Goal: Transaction & Acquisition: Subscribe to service/newsletter

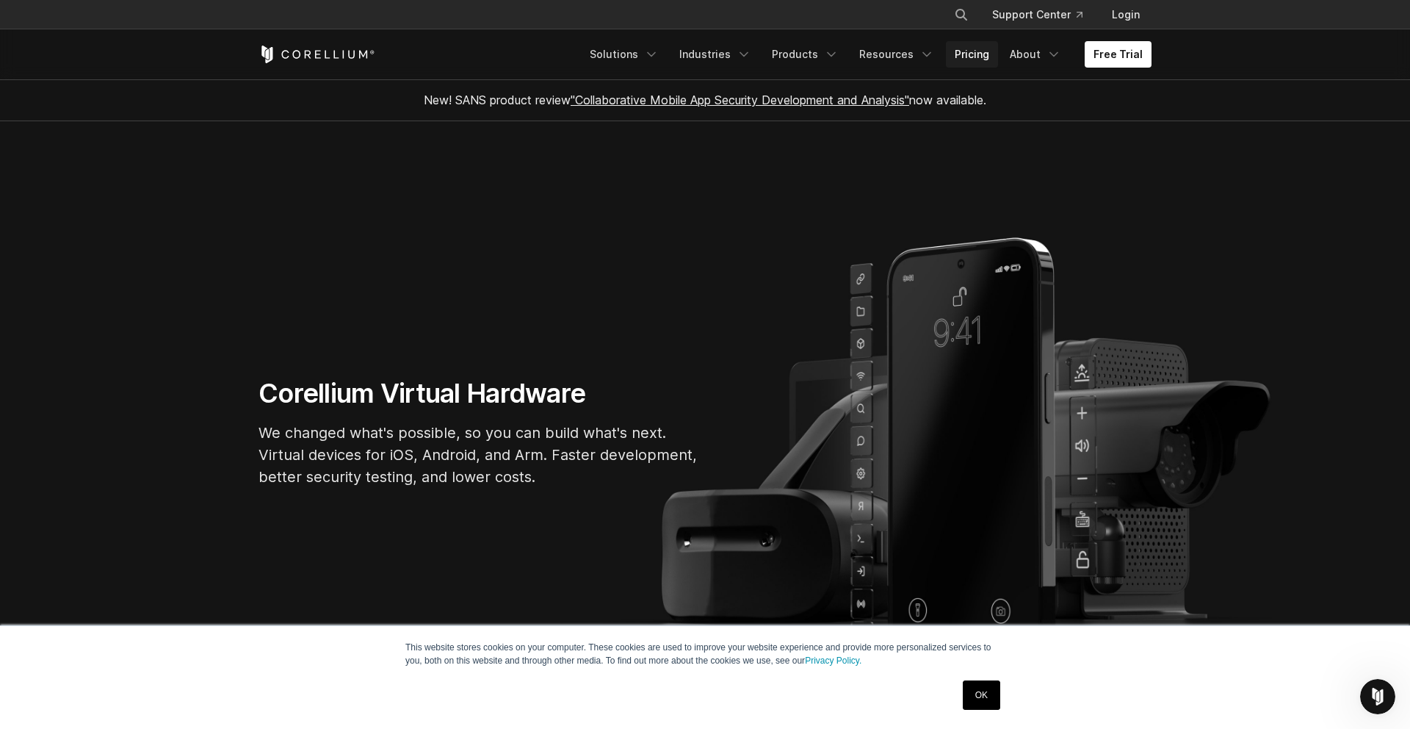
click at [978, 55] on link "Pricing" at bounding box center [972, 54] width 52 height 26
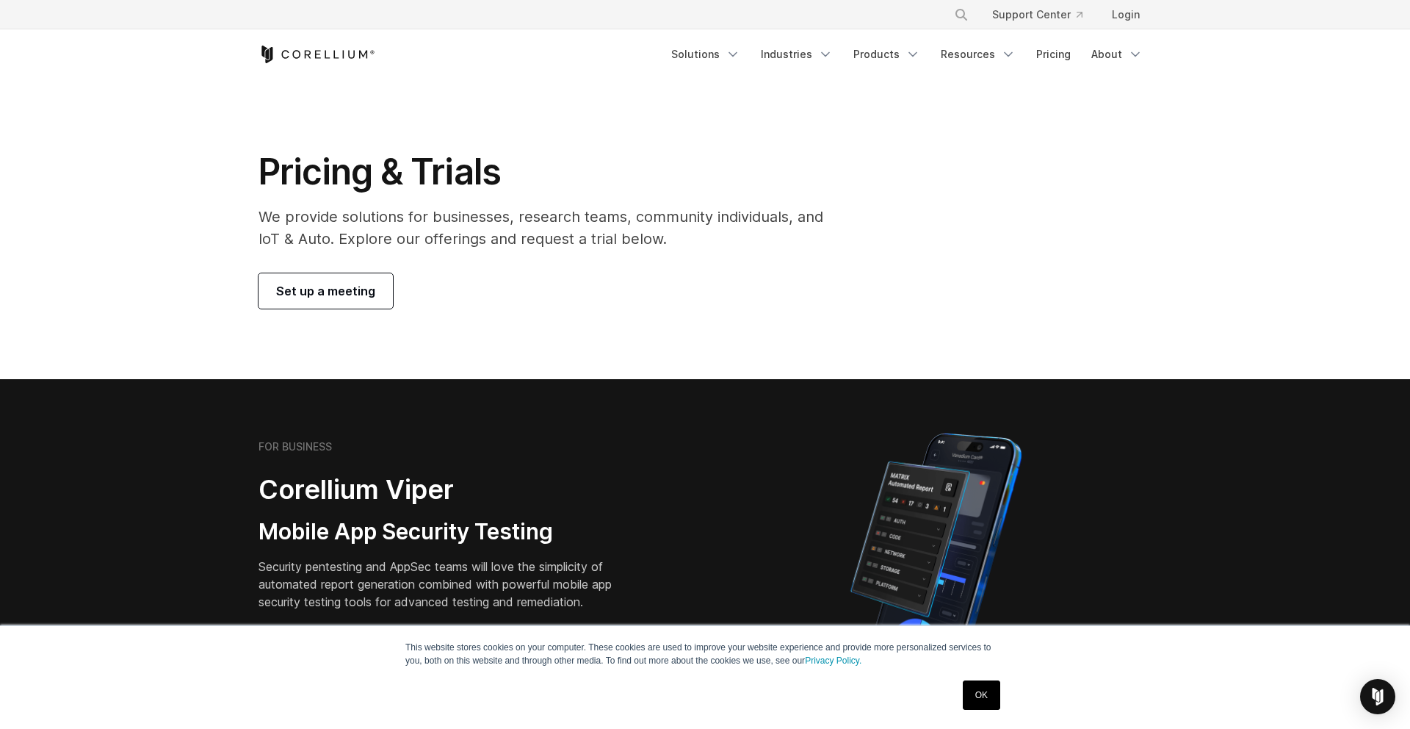
click at [195, 374] on section "Pricing & Trials We provide solutions for businesses, research teams, community…" at bounding box center [705, 229] width 1410 height 300
click at [189, 223] on section "Pricing & Trials We provide solutions for businesses, research teams, community…" at bounding box center [705, 229] width 1410 height 300
